Goal: Navigation & Orientation: Find specific page/section

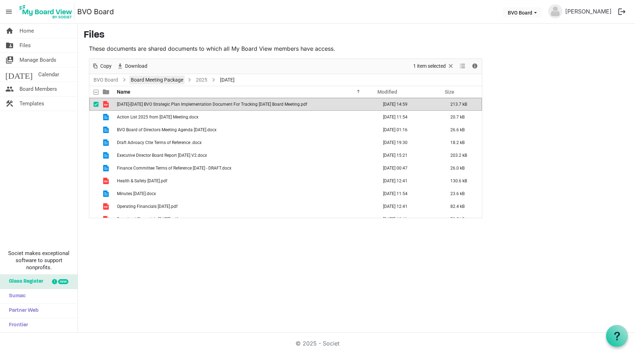
click at [147, 77] on link "Board Meeting Package" at bounding box center [156, 79] width 55 height 9
click at [200, 78] on div at bounding box center [285, 138] width 393 height 159
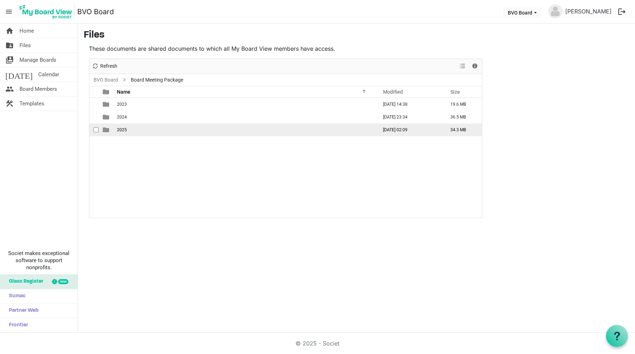
click at [119, 129] on span "2025" at bounding box center [122, 129] width 10 height 5
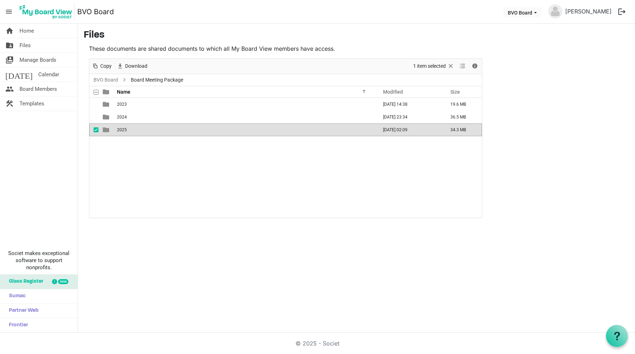
click at [171, 128] on td "2025" at bounding box center [245, 129] width 261 height 13
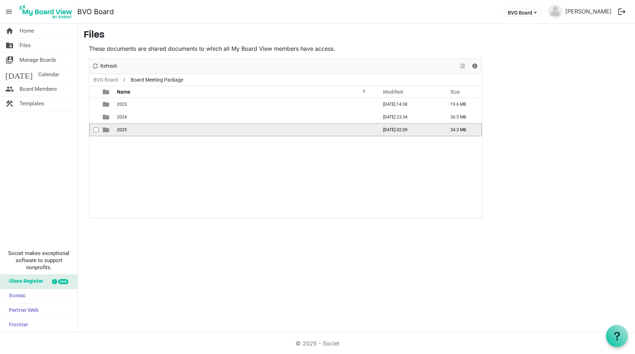
click at [171, 128] on td "2025" at bounding box center [245, 129] width 261 height 13
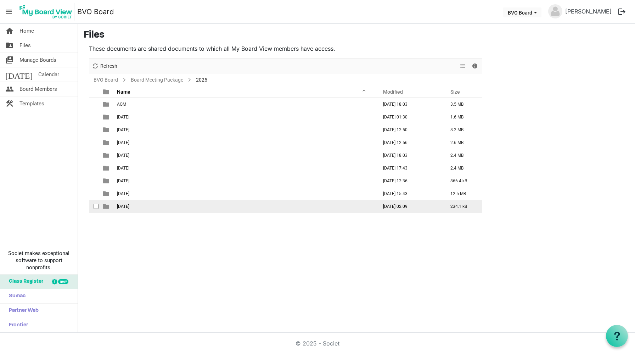
click at [128, 206] on span "[DATE]" at bounding box center [123, 206] width 12 height 5
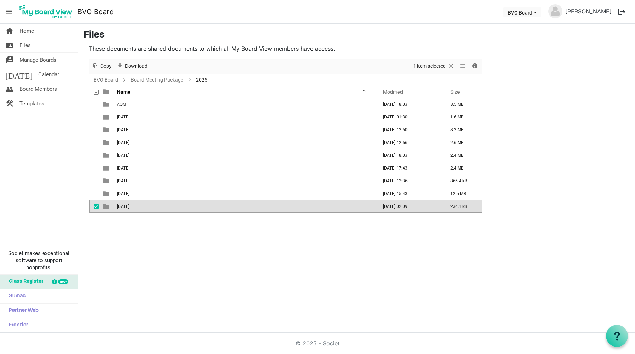
click at [128, 206] on span "[DATE]" at bounding box center [123, 206] width 12 height 5
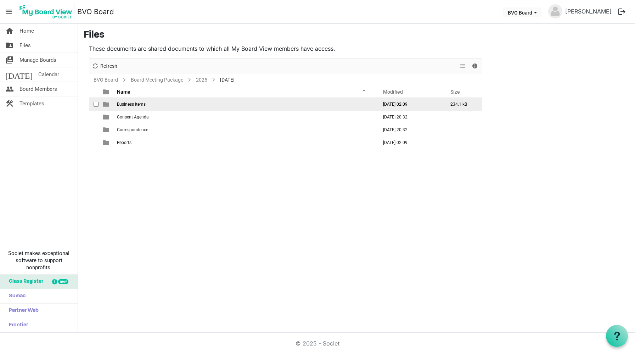
click at [126, 103] on span "Business Items" at bounding box center [131, 104] width 29 height 5
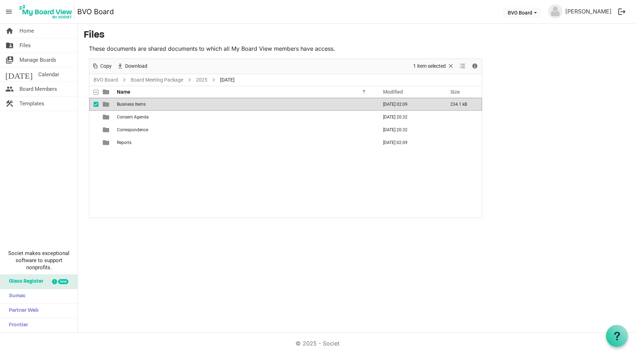
click at [126, 103] on span "Business Items" at bounding box center [131, 104] width 29 height 5
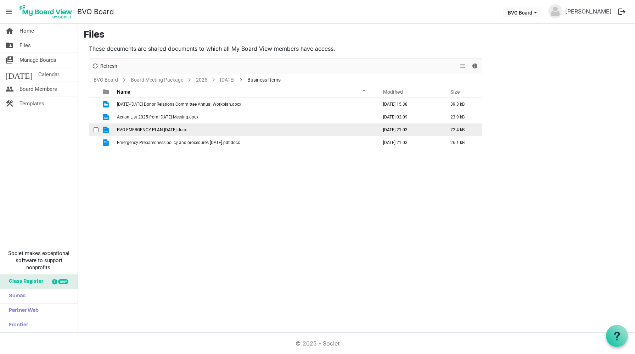
click at [145, 129] on span "BVO EMERGENCY PLAN [DATE].docx" at bounding box center [152, 129] width 70 height 5
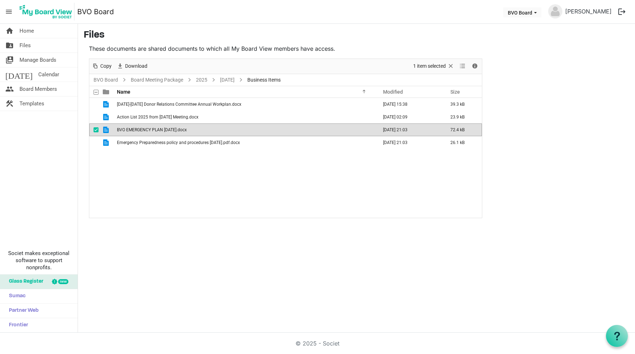
click at [145, 129] on span "BVO EMERGENCY PLAN [DATE].docx" at bounding box center [152, 129] width 70 height 5
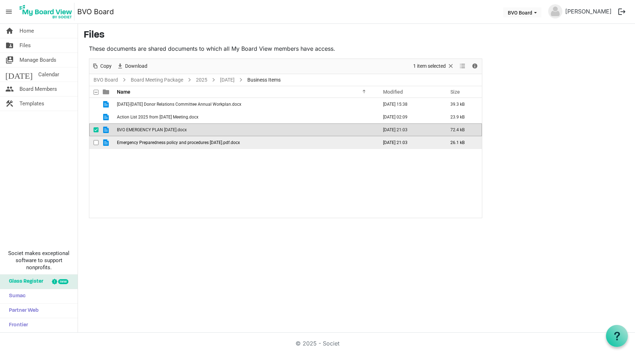
click at [149, 141] on span "Emergency Preparedness policy and procedures [DATE].pdf.docx" at bounding box center [178, 142] width 123 height 5
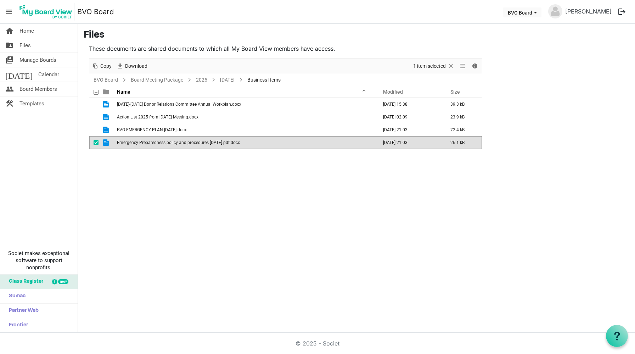
click at [149, 141] on span "Emergency Preparedness policy and procedures [DATE].pdf.docx" at bounding box center [178, 142] width 123 height 5
click at [529, 2] on nav "menu BVO Board BVO Board [PERSON_NAME] logout" at bounding box center [317, 12] width 635 height 24
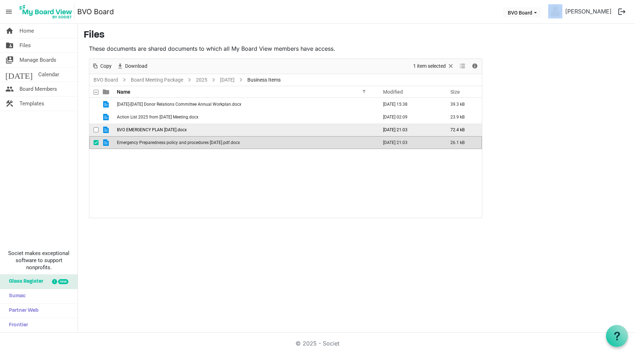
click at [160, 130] on span "BVO EMERGENCY PLAN [DATE].docx" at bounding box center [152, 129] width 70 height 5
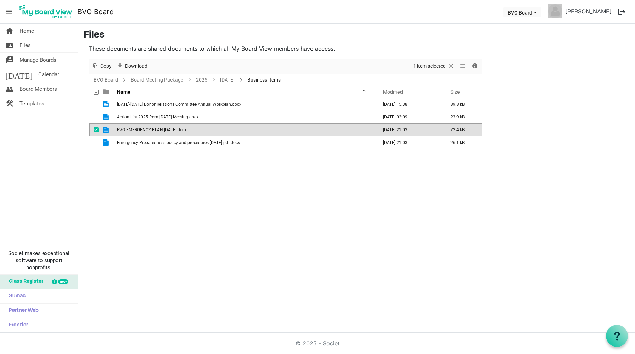
click at [539, 24] on main "Files These documents are shared documents to which all My Board View members h…" at bounding box center [356, 124] width 557 height 200
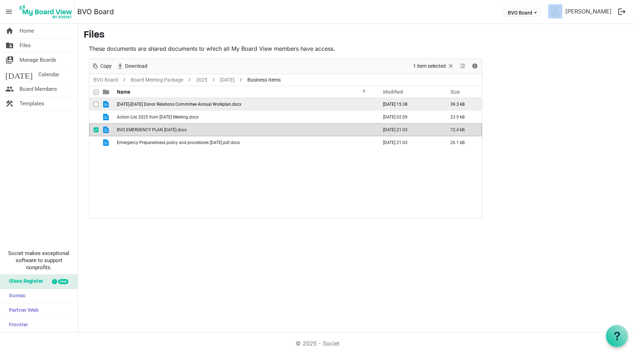
click at [177, 103] on span "[DATE]-[DATE] Donor Relations Committee Annual Workplan.docx" at bounding box center [179, 104] width 124 height 5
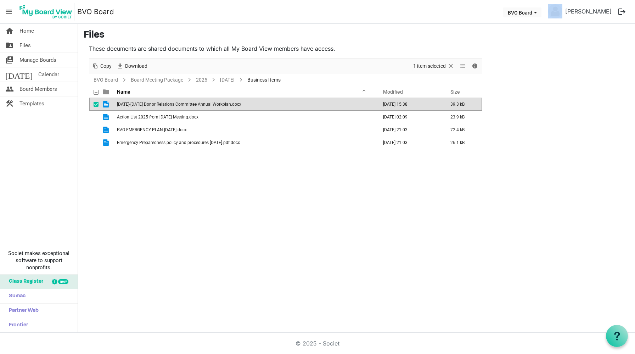
click at [177, 103] on span "[DATE]-[DATE] Donor Relations Committee Annual Workplan.docx" at bounding box center [179, 104] width 124 height 5
click at [542, 15] on button "BVO Board" at bounding box center [522, 12] width 38 height 10
click at [163, 114] on span "Action List 2025 from [DATE] Meeting.docx" at bounding box center [158, 116] width 82 height 5
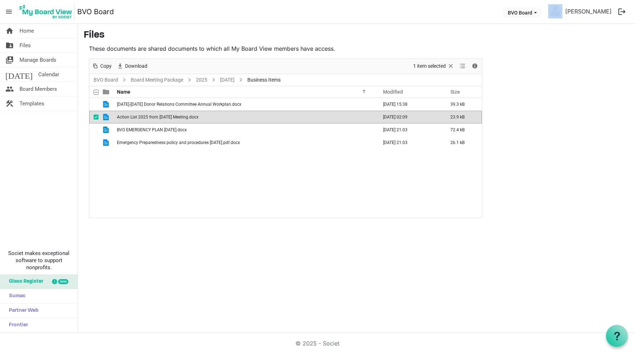
click at [163, 114] on span "Action List 2025 from [DATE] Meeting.docx" at bounding box center [158, 116] width 82 height 5
click at [236, 78] on link "[DATE]" at bounding box center [227, 79] width 17 height 9
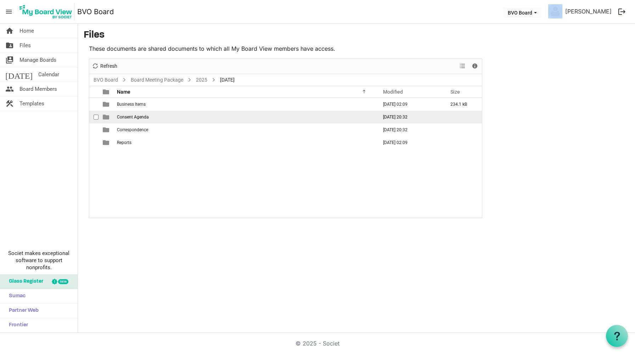
click at [127, 116] on span "Consent Agenda" at bounding box center [133, 116] width 32 height 5
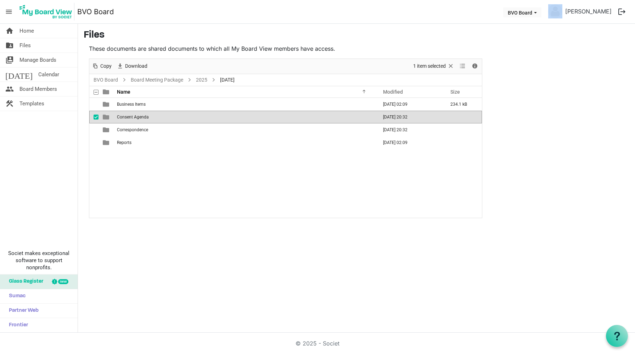
click at [127, 116] on span "Consent Agenda" at bounding box center [133, 116] width 32 height 5
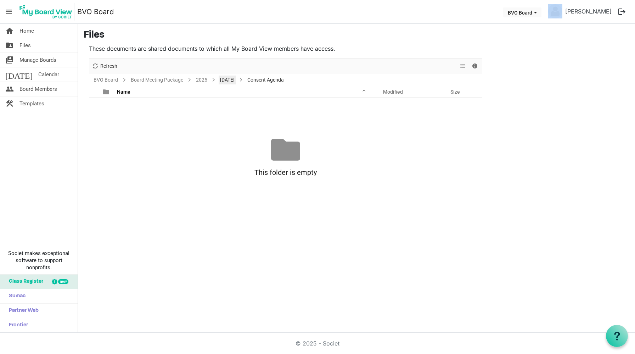
click at [236, 79] on link "[DATE]" at bounding box center [227, 79] width 17 height 9
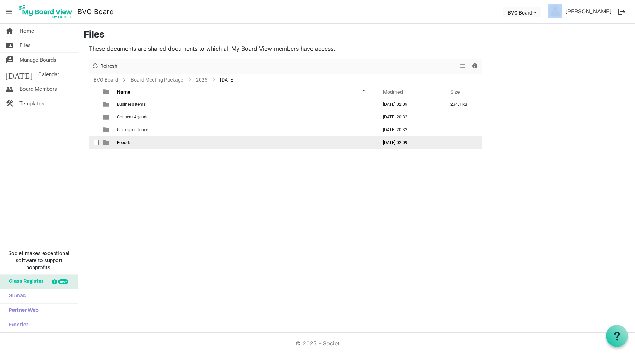
click at [119, 143] on span "Reports" at bounding box center [124, 142] width 15 height 5
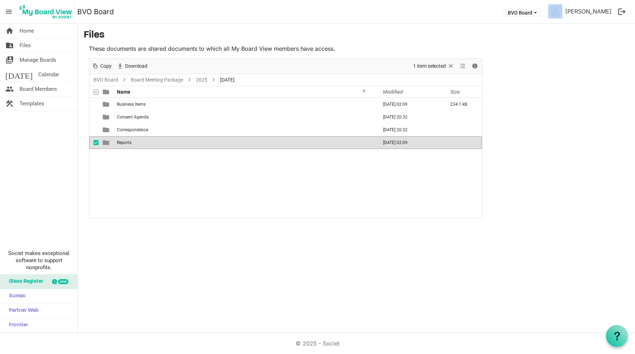
click at [119, 143] on span "Reports" at bounding box center [124, 142] width 15 height 5
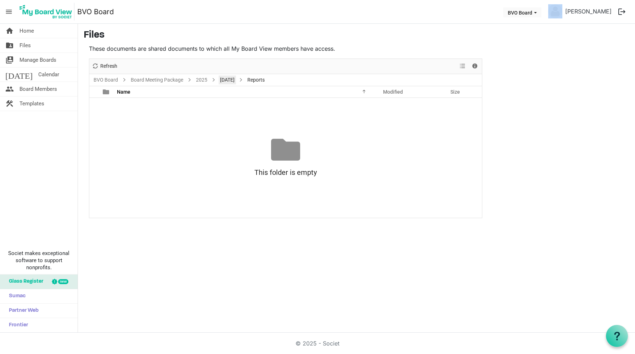
click at [236, 81] on link "[DATE]" at bounding box center [227, 79] width 17 height 9
